Goal: Task Accomplishment & Management: Complete application form

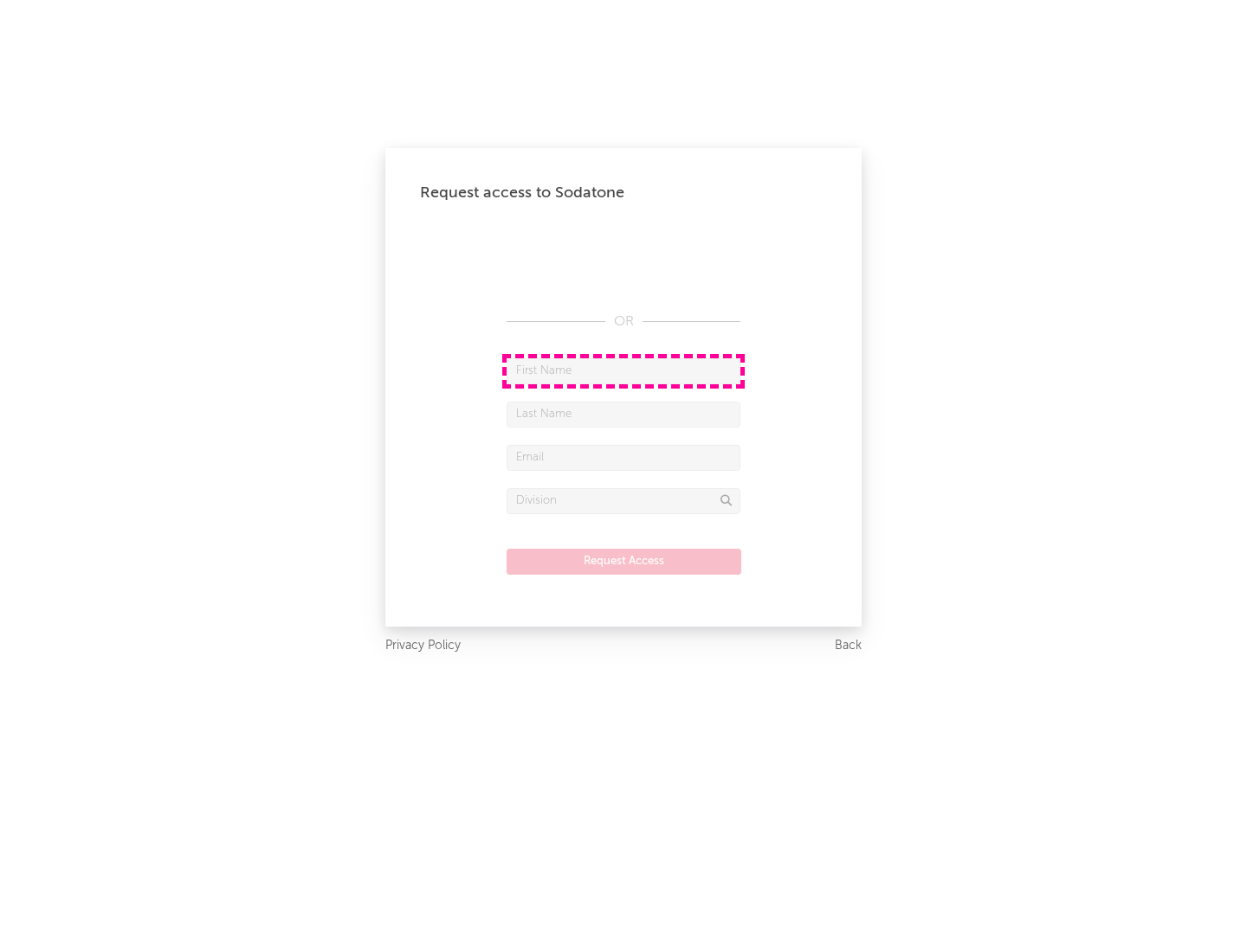
click at [623, 370] on input "text" at bounding box center [624, 371] width 234 height 26
type input "[PERSON_NAME]"
click at [623, 414] on input "text" at bounding box center [624, 415] width 234 height 26
type input "[PERSON_NAME]"
click at [623, 457] on input "text" at bounding box center [624, 458] width 234 height 26
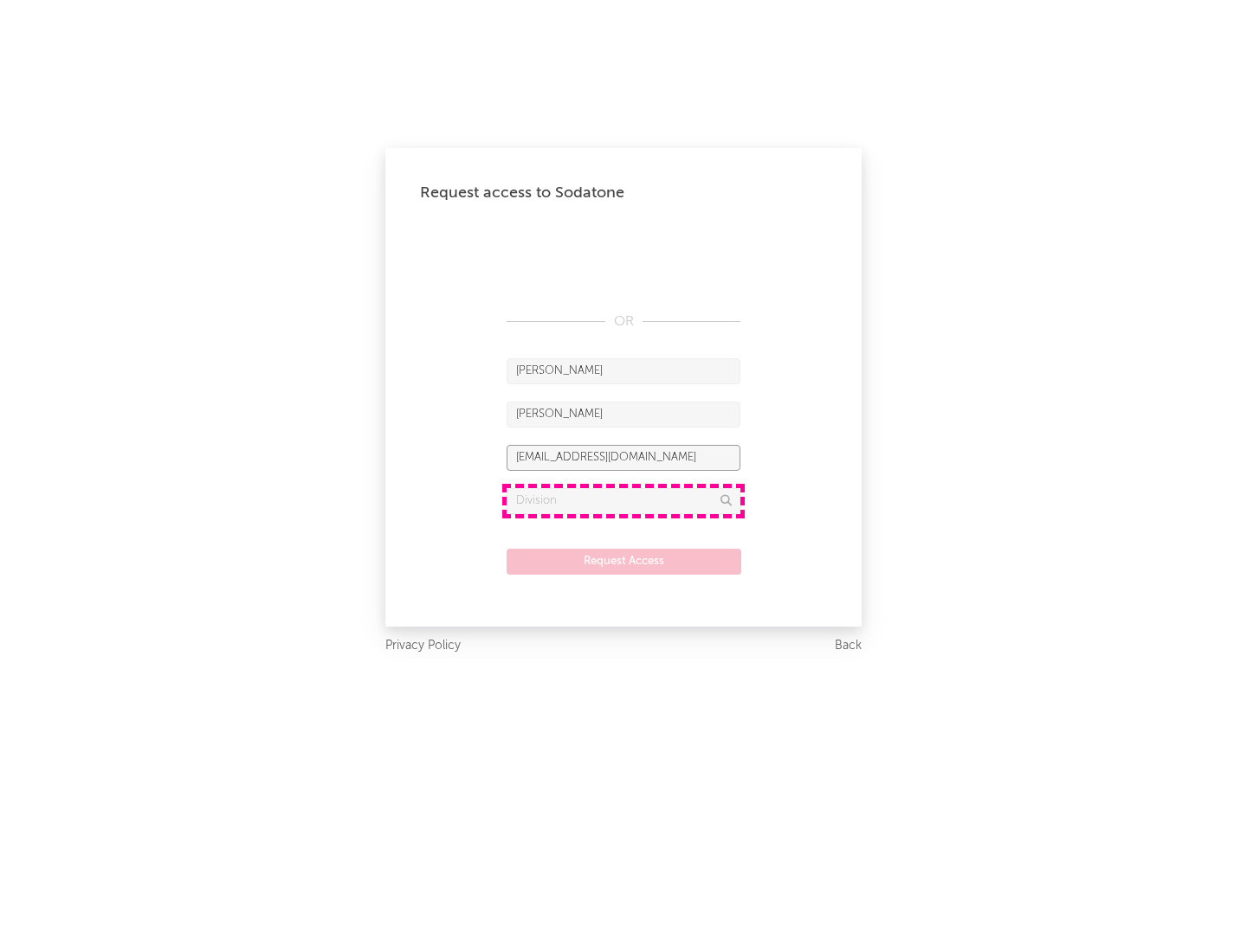
type input "[EMAIL_ADDRESS][DOMAIN_NAME]"
click at [623, 500] on input "text" at bounding box center [624, 501] width 234 height 26
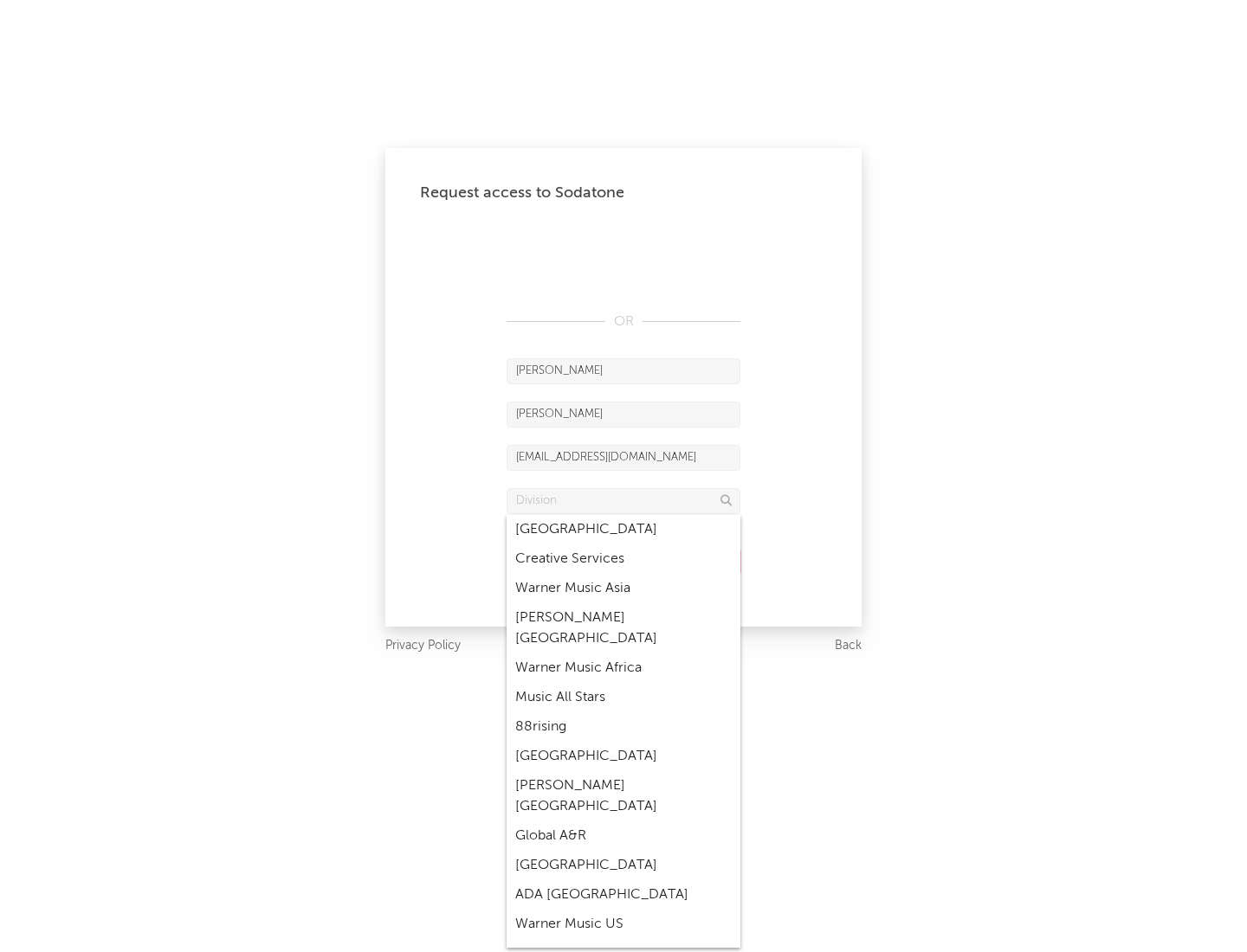
click at [623, 683] on div "Music All Stars" at bounding box center [624, 698] width 234 height 29
type input "Music All Stars"
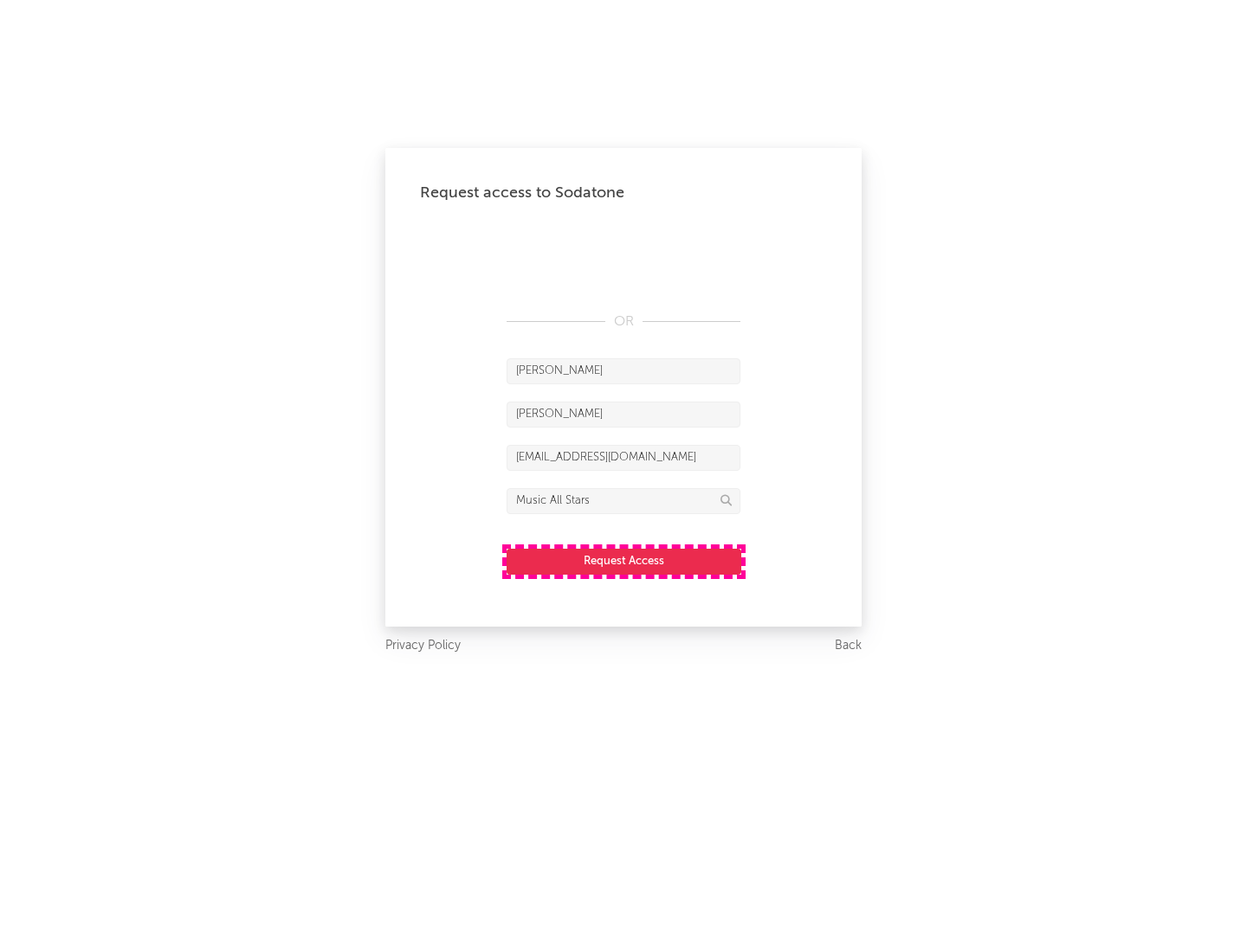
click at [623, 561] on button "Request Access" at bounding box center [624, 562] width 235 height 26
